Goal: Information Seeking & Learning: Compare options

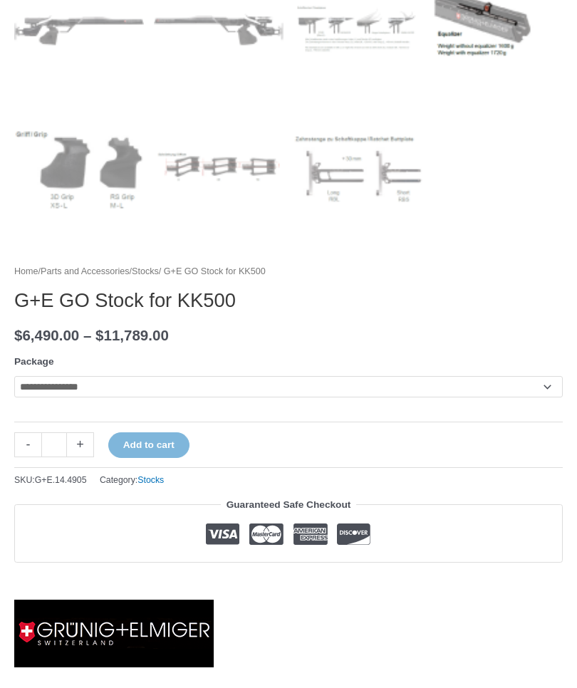
scroll to position [787, 0]
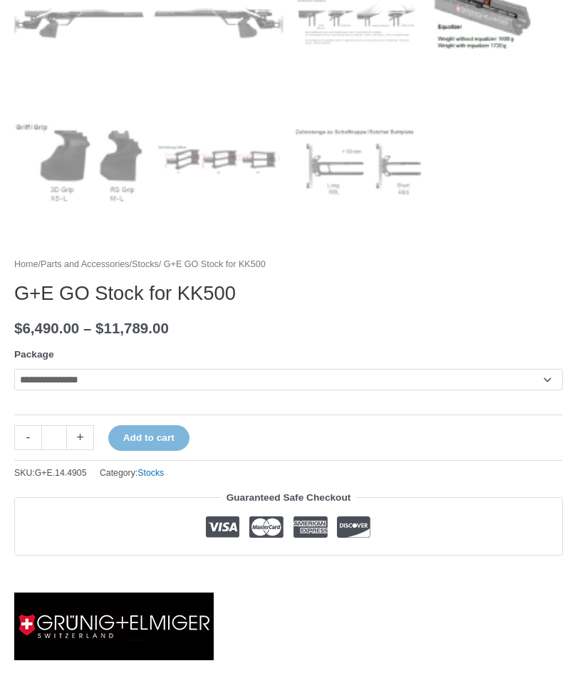
click at [403, 384] on select "**********" at bounding box center [288, 379] width 548 height 21
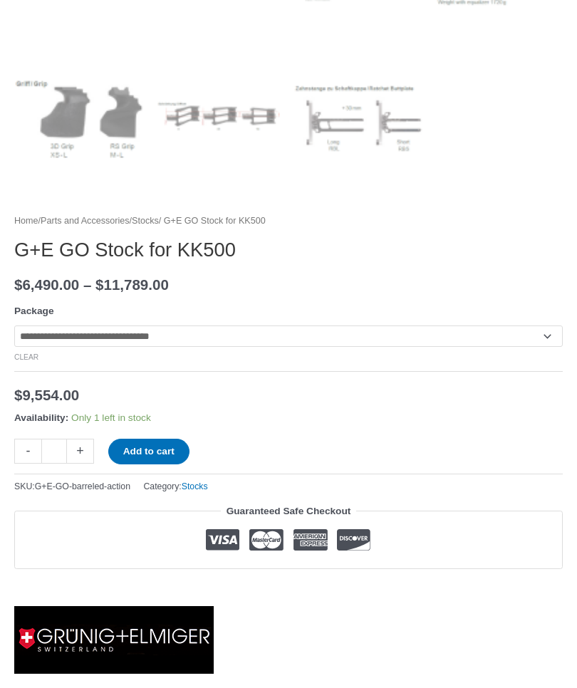
scroll to position [832, 0]
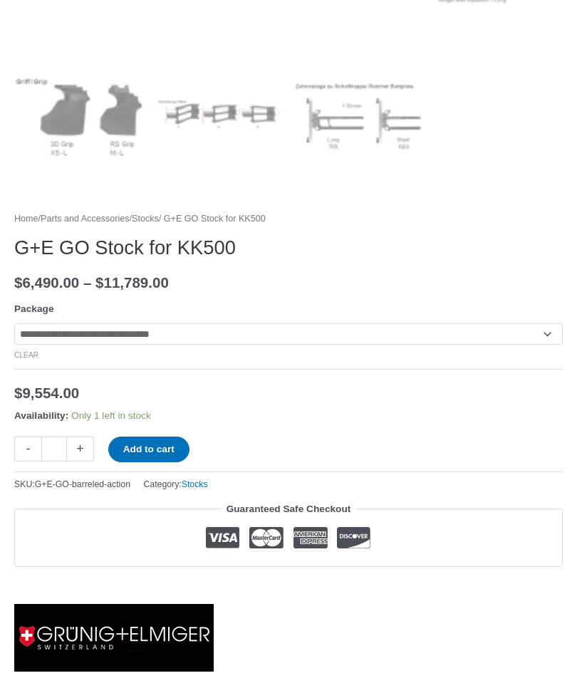
click at [425, 338] on select "**********" at bounding box center [288, 334] width 548 height 21
select select "**********"
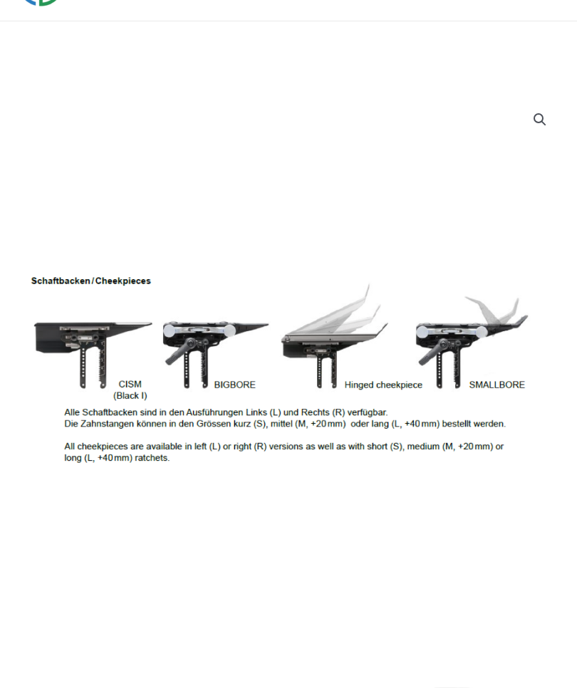
scroll to position [0, 0]
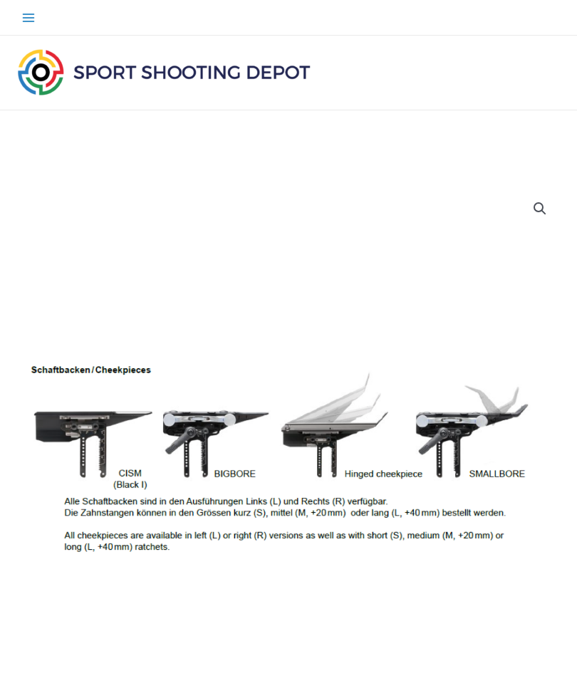
click at [209, 78] on img at bounding box center [163, 72] width 299 height 53
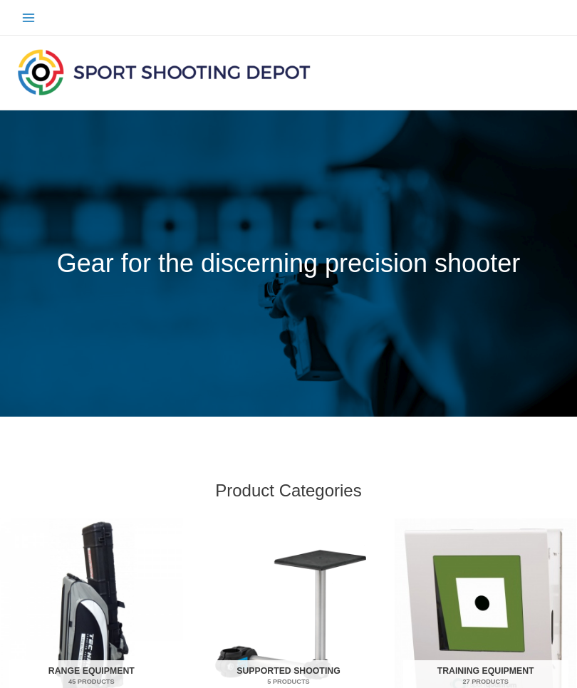
click at [38, 15] on button "Main Menu" at bounding box center [28, 18] width 28 height 28
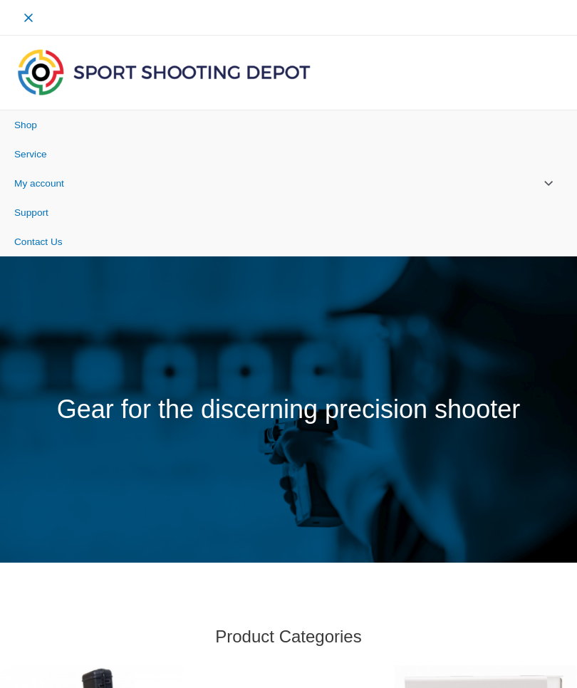
click at [120, 125] on link "Shop" at bounding box center [288, 124] width 577 height 29
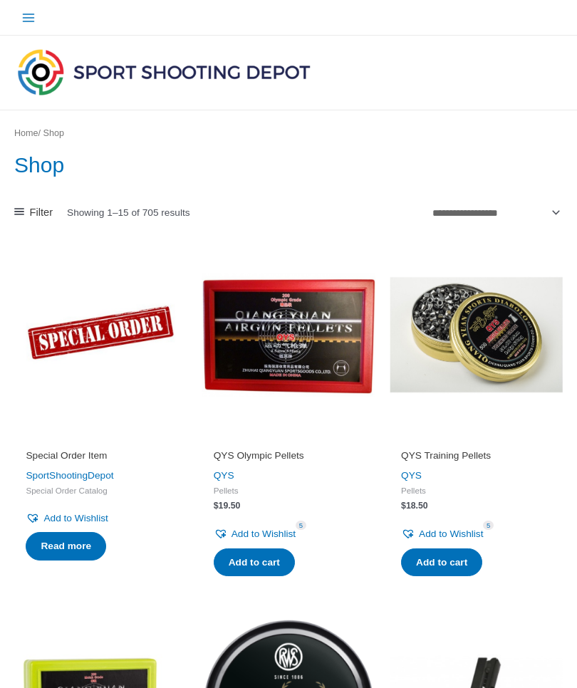
click at [51, 204] on span "Filter" at bounding box center [41, 212] width 23 height 19
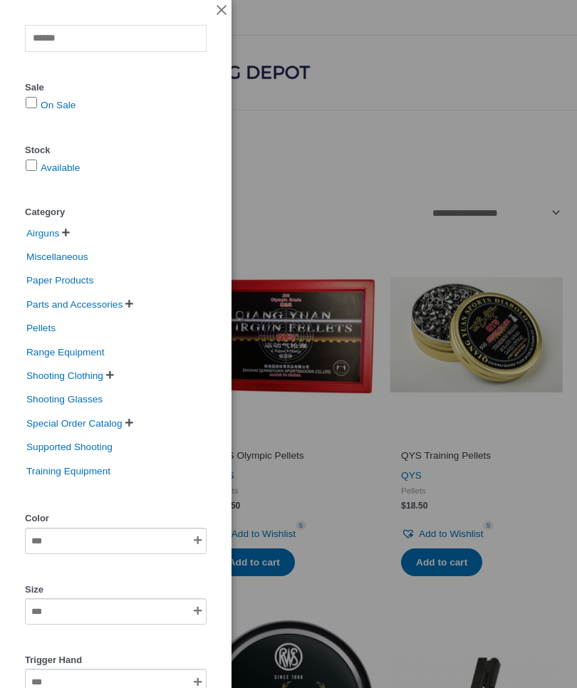
click at [124, 424] on span "Special Order Catalog" at bounding box center [74, 423] width 99 height 21
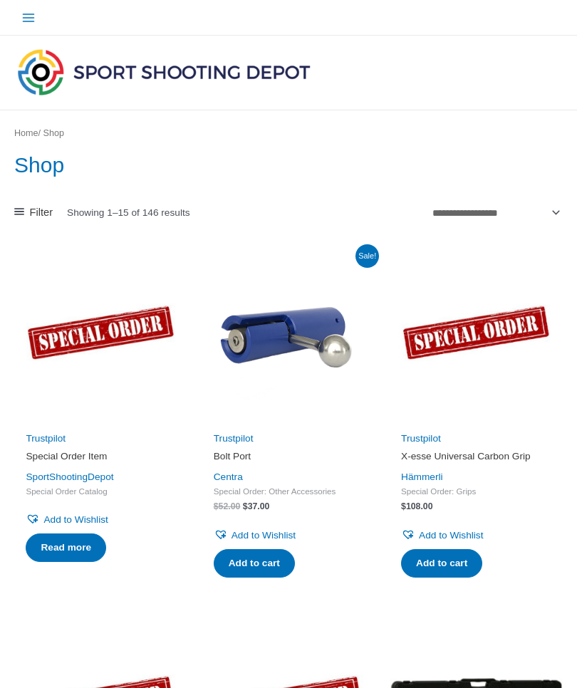
click at [38, 128] on link "Home" at bounding box center [26, 133] width 24 height 10
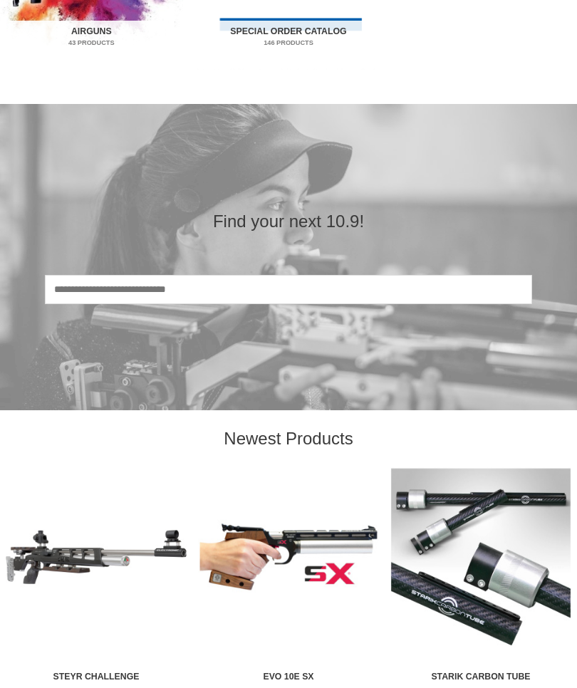
scroll to position [1284, 0]
click at [109, 304] on input "Search" at bounding box center [288, 289] width 487 height 29
type input "*****"
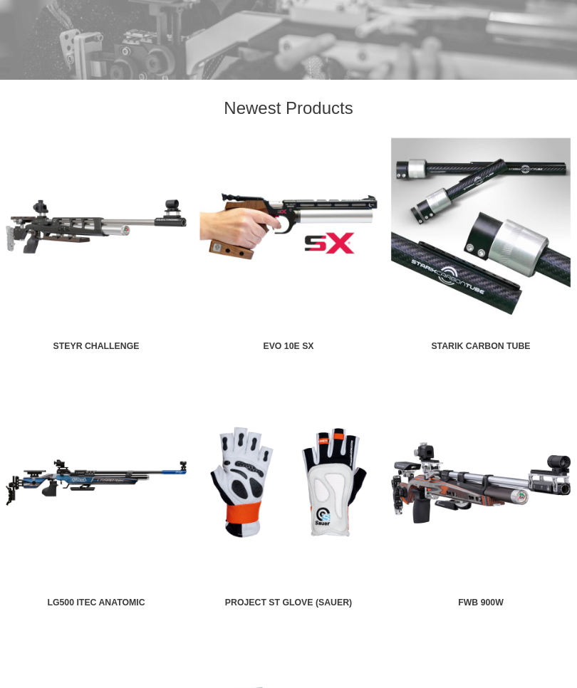
scroll to position [1614, 0]
click at [126, 484] on img at bounding box center [96, 482] width 181 height 181
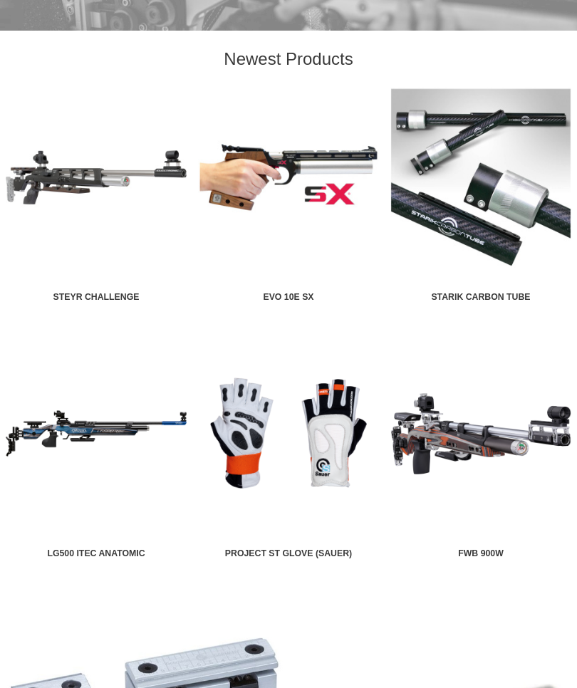
scroll to position [1663, 0]
click at [510, 426] on img at bounding box center [480, 433] width 181 height 181
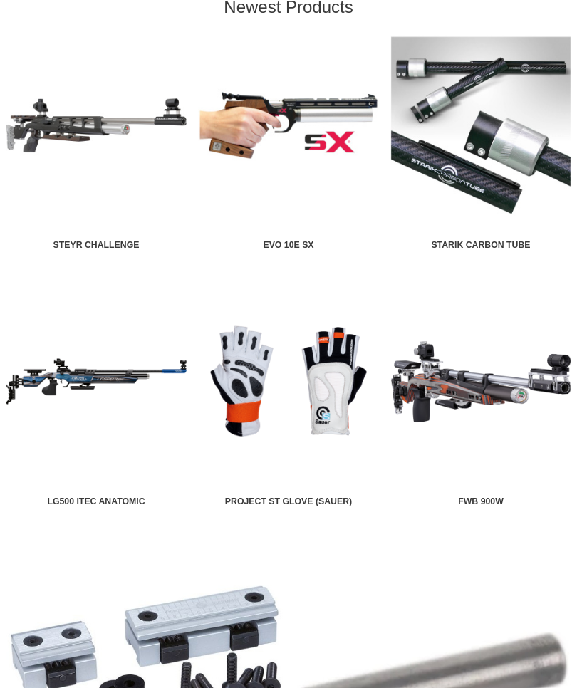
scroll to position [1715, 0]
click at [152, 374] on img at bounding box center [96, 381] width 181 height 181
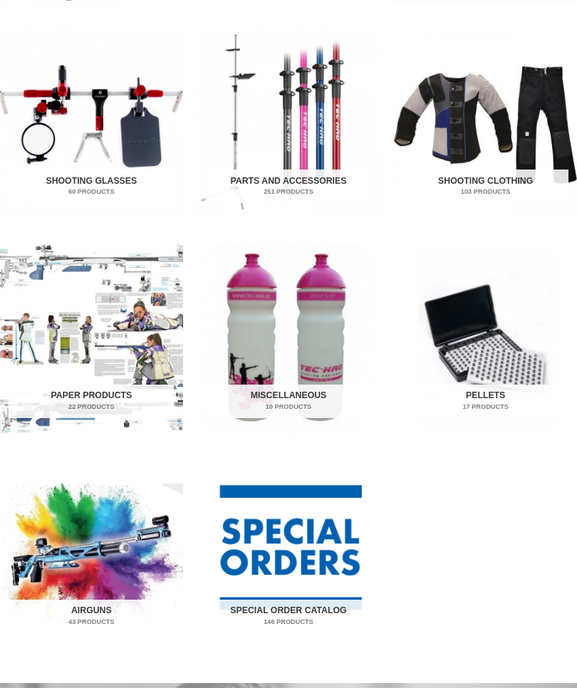
scroll to position [664, 0]
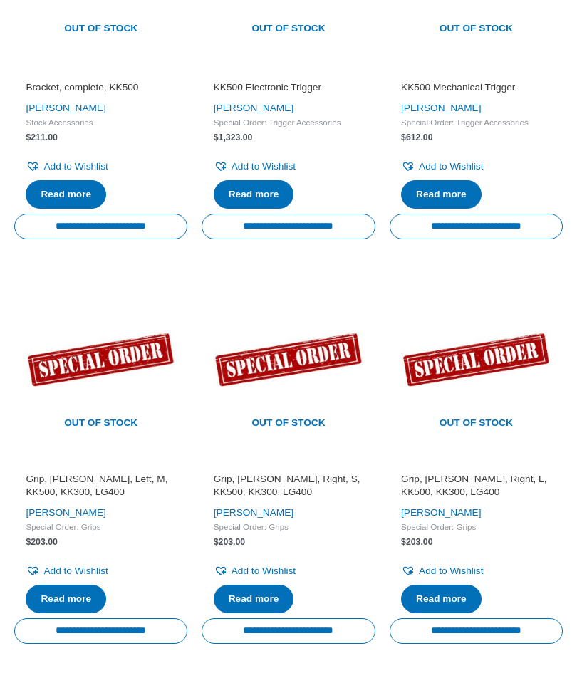
scroll to position [1563, 0]
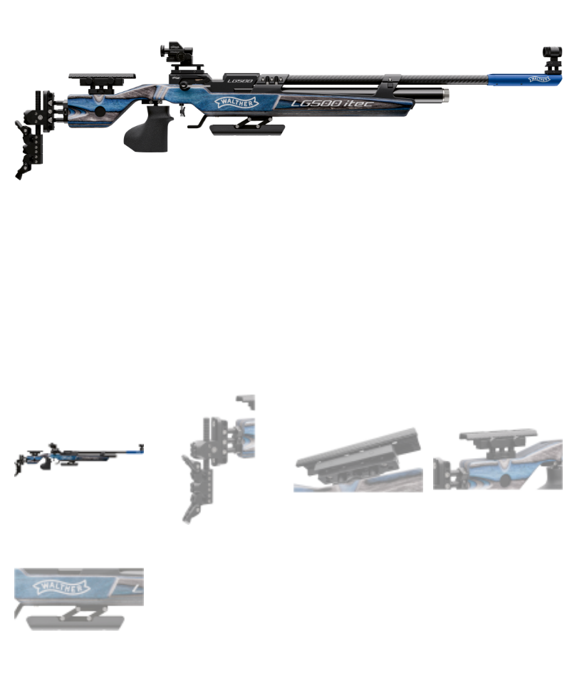
scroll to position [347, 0]
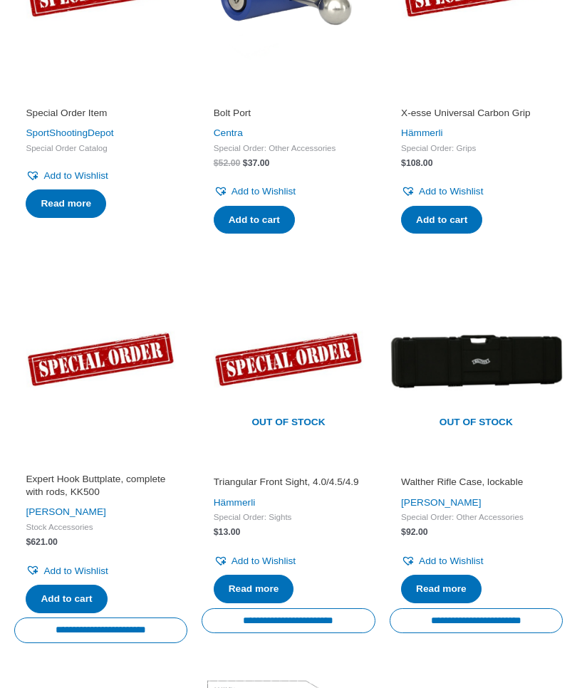
scroll to position [343, 0]
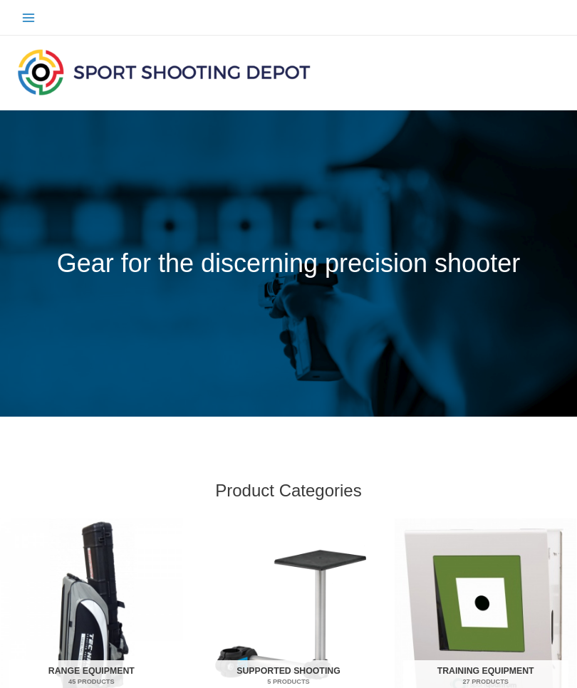
scroll to position [390, 0]
